Goal: Navigation & Orientation: Find specific page/section

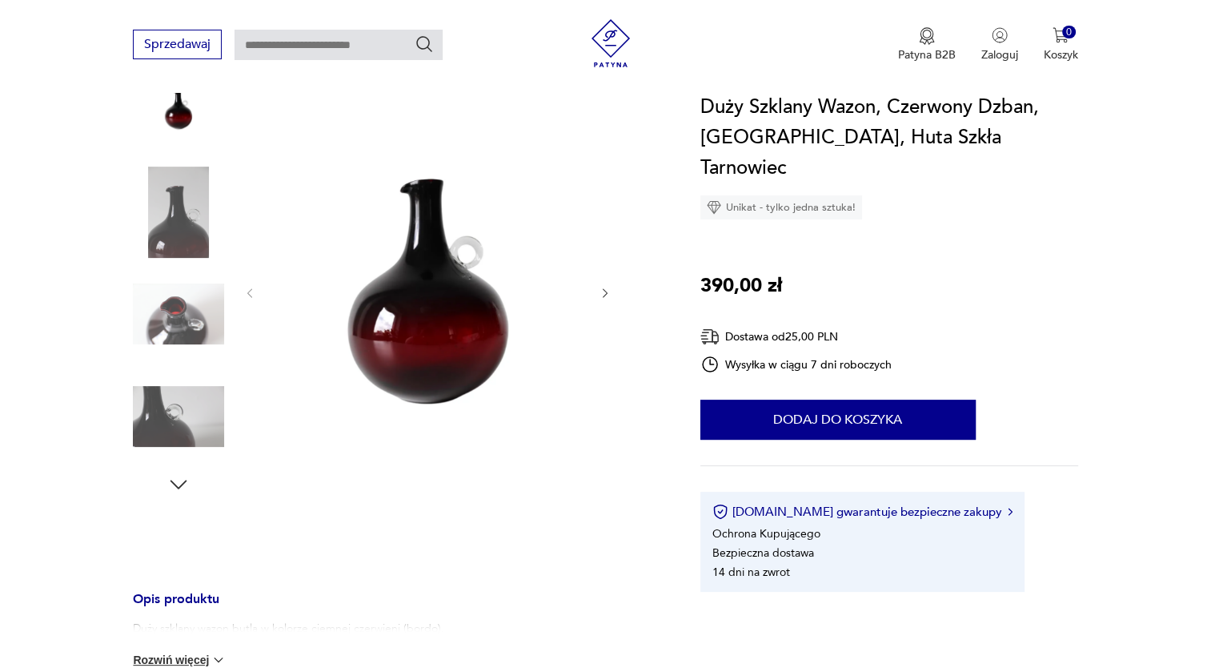
click at [608, 294] on icon "button" at bounding box center [606, 294] width 14 height 14
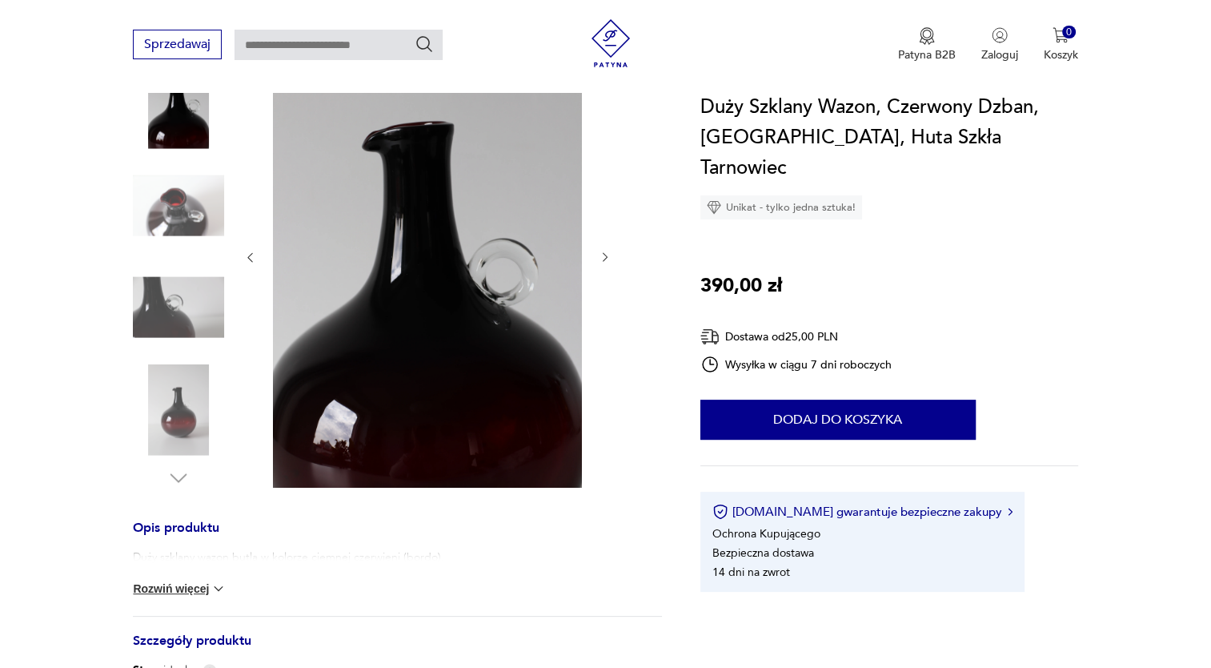
click at [608, 294] on div at bounding box center [427, 257] width 368 height 467
click at [605, 256] on icon "button" at bounding box center [606, 258] width 14 height 14
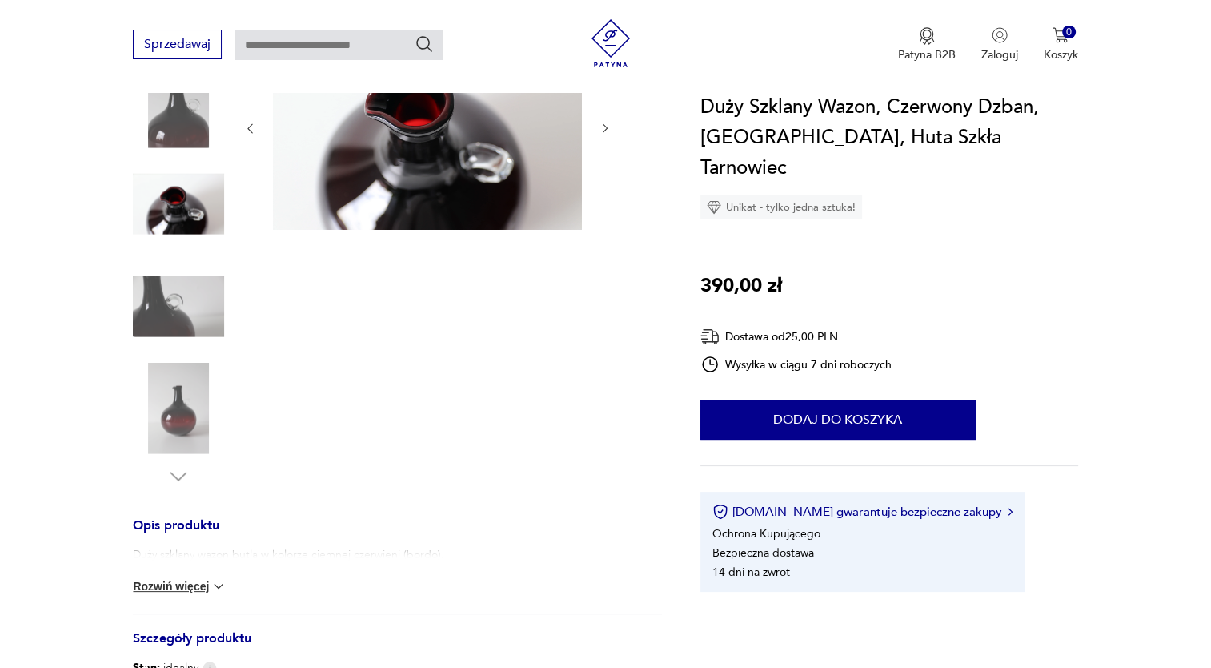
click at [602, 127] on icon "button" at bounding box center [606, 129] width 14 height 14
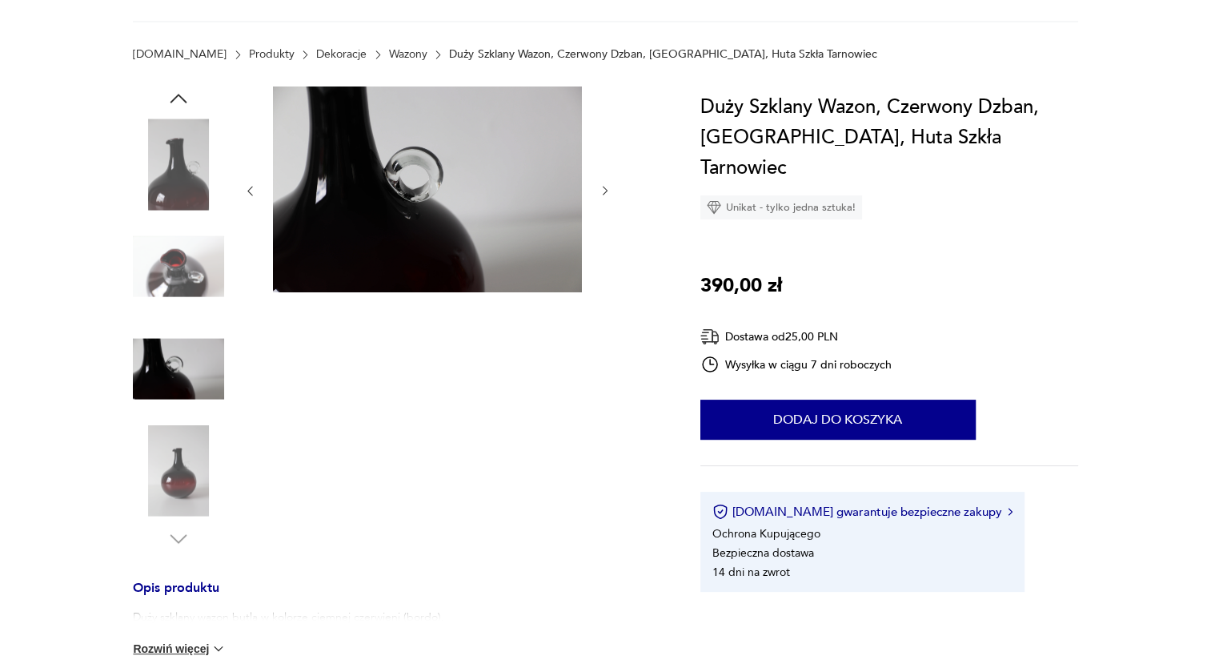
scroll to position [80, 0]
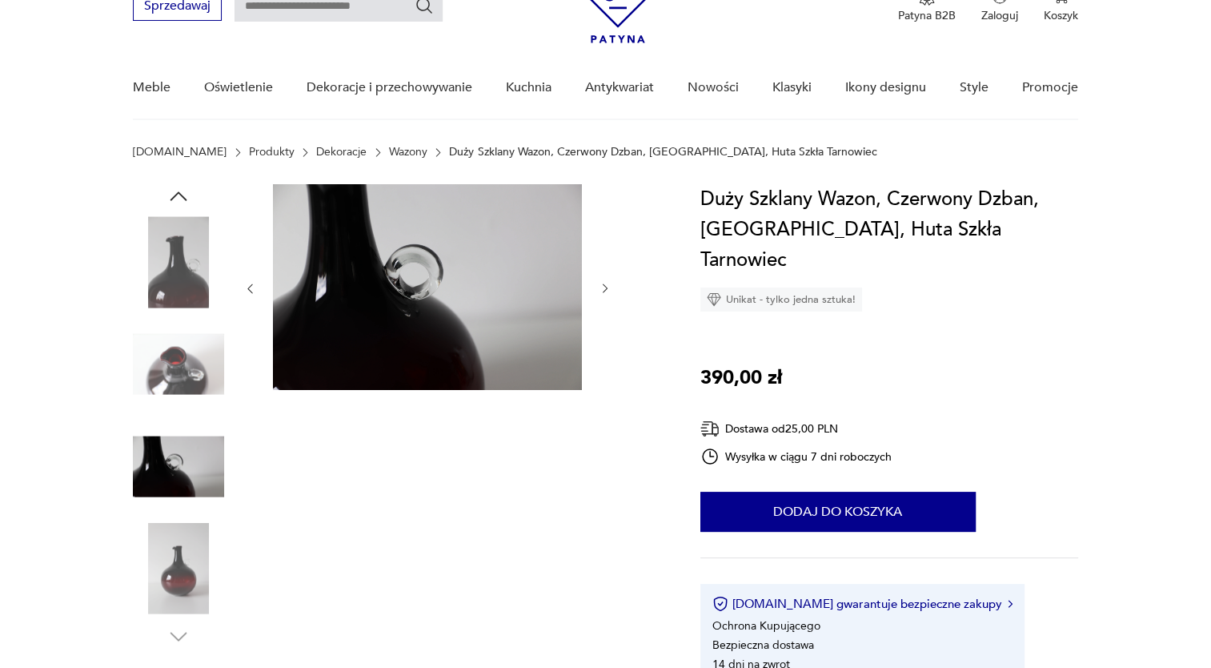
click at [607, 287] on icon "button" at bounding box center [606, 289] width 14 height 14
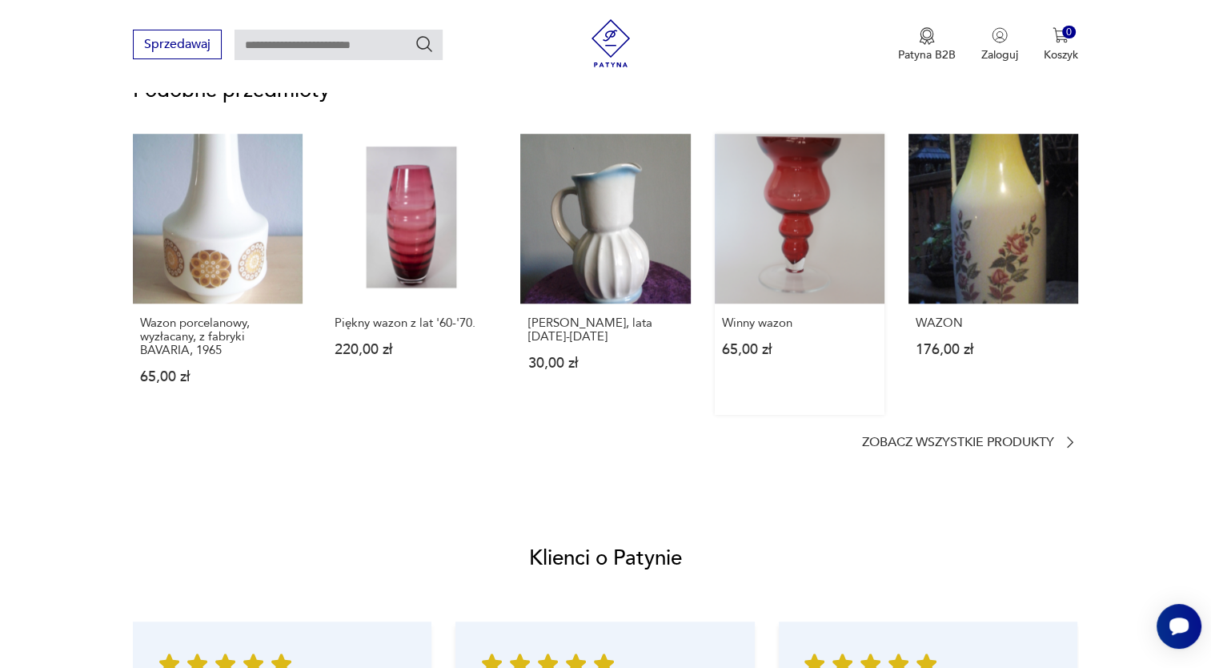
scroll to position [1281, 0]
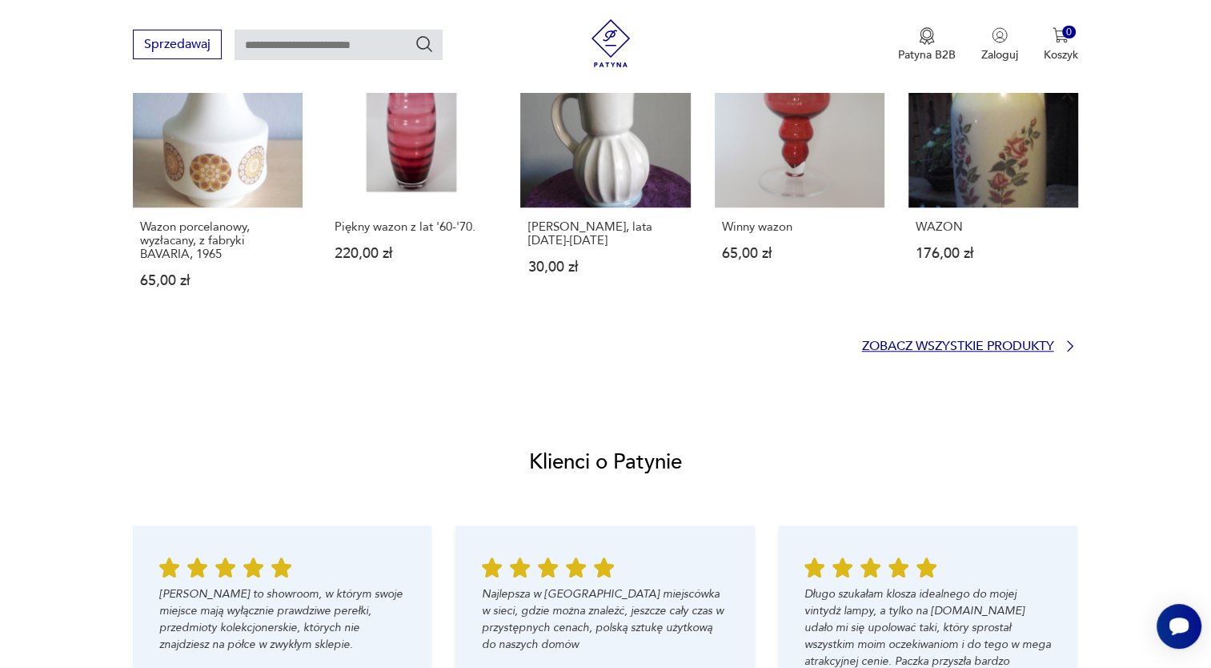
click at [957, 349] on p "Zobacz wszystkie produkty" at bounding box center [958, 346] width 192 height 10
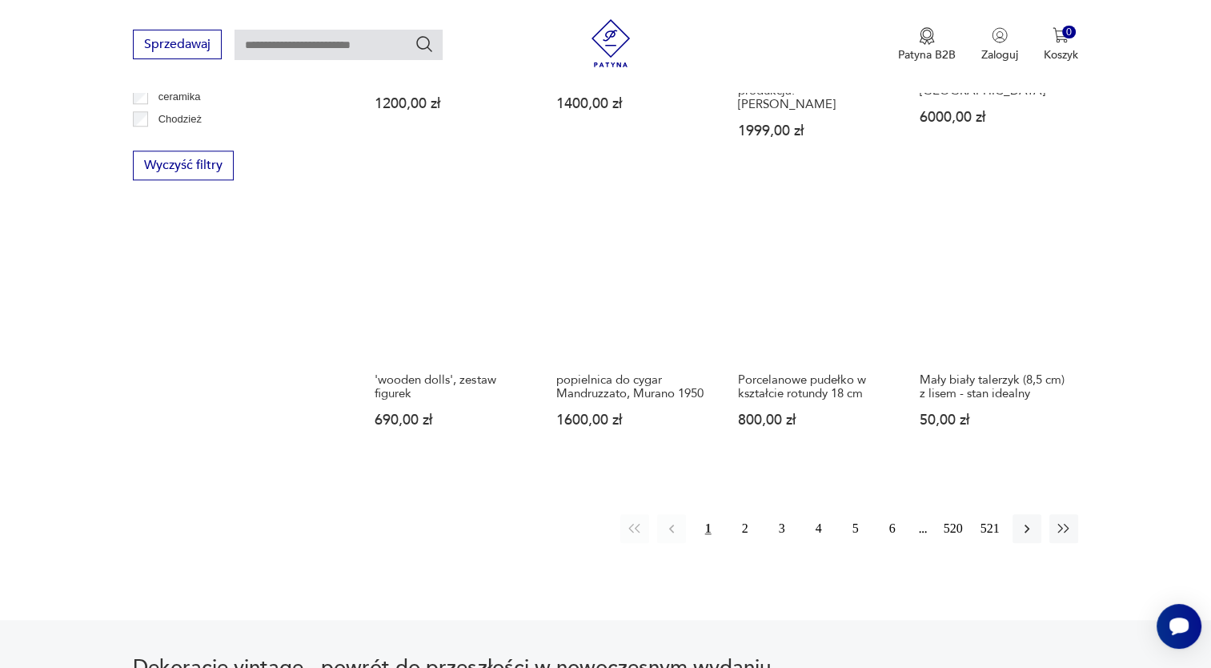
scroll to position [1544, 0]
